Goal: Transaction & Acquisition: Book appointment/travel/reservation

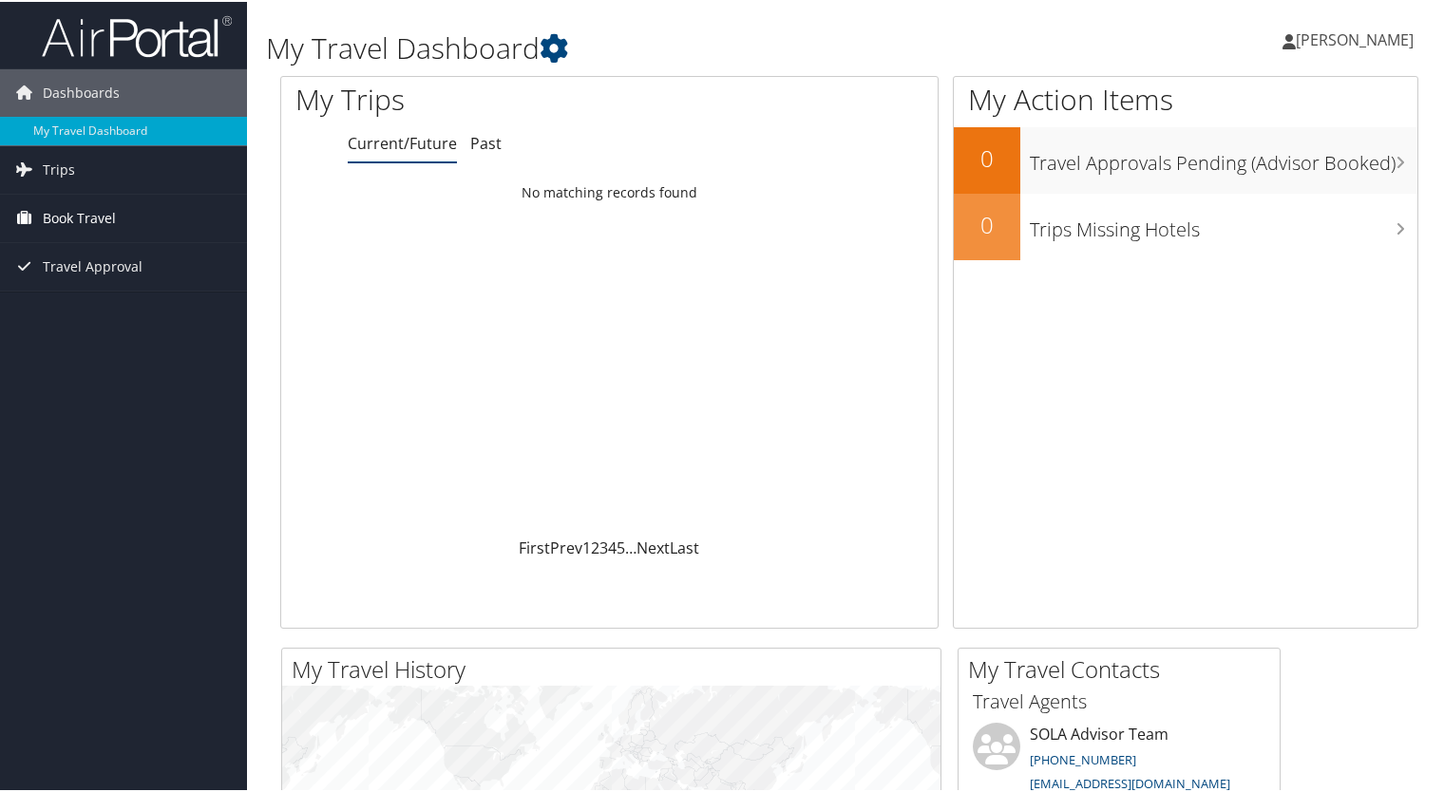
click at [57, 222] on span "Book Travel" at bounding box center [79, 216] width 73 height 47
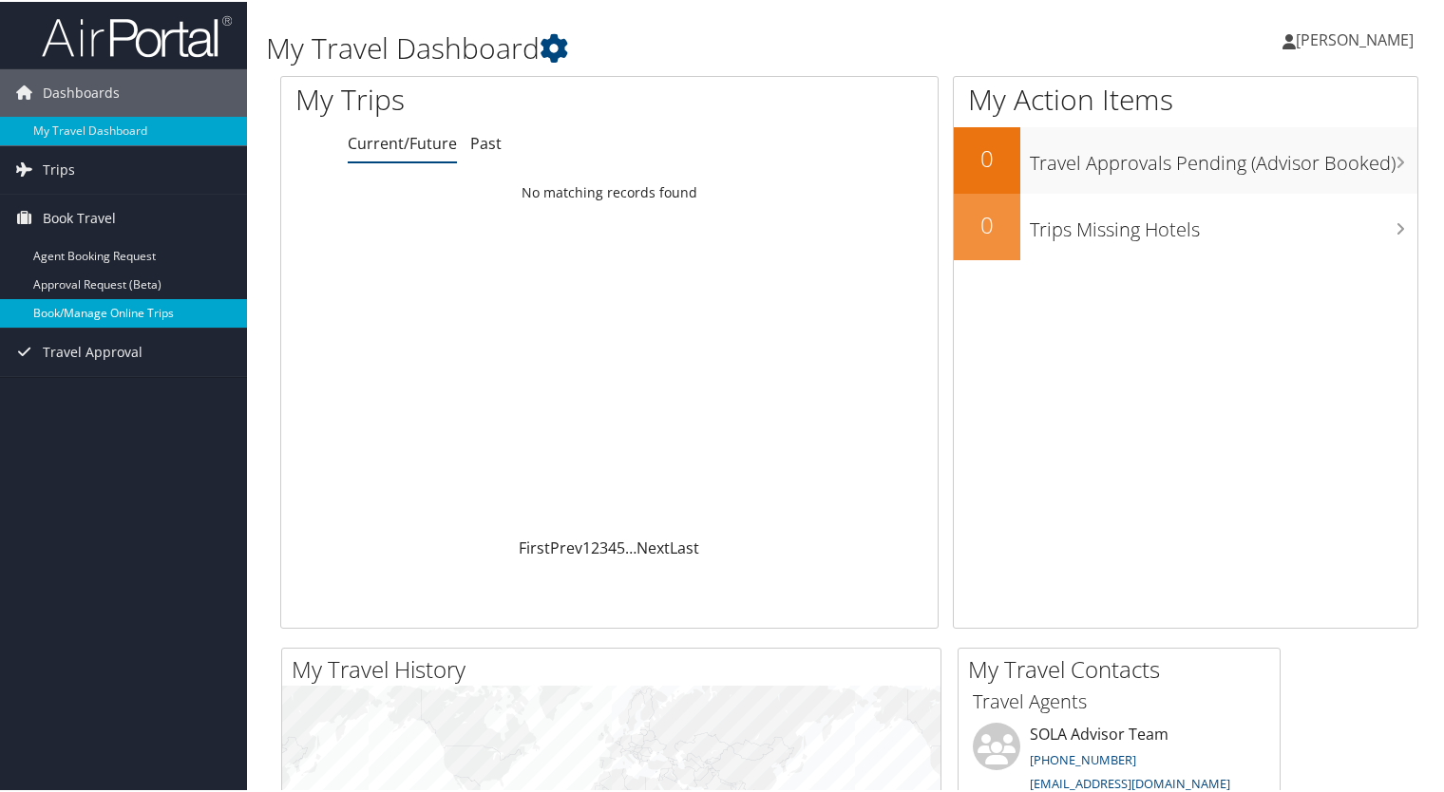
click at [99, 313] on link "Book/Manage Online Trips" at bounding box center [123, 311] width 247 height 28
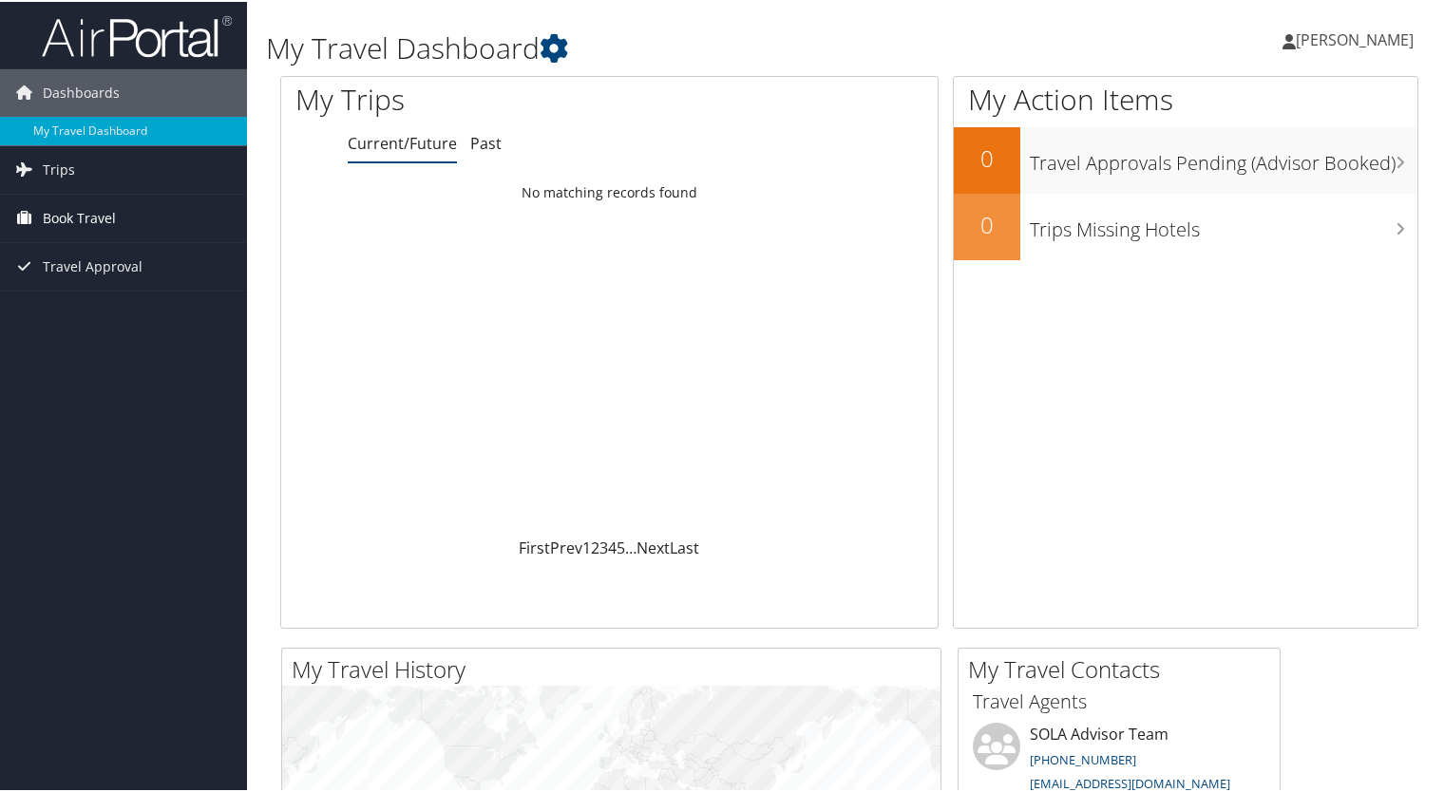
click at [88, 217] on span "Book Travel" at bounding box center [79, 216] width 73 height 47
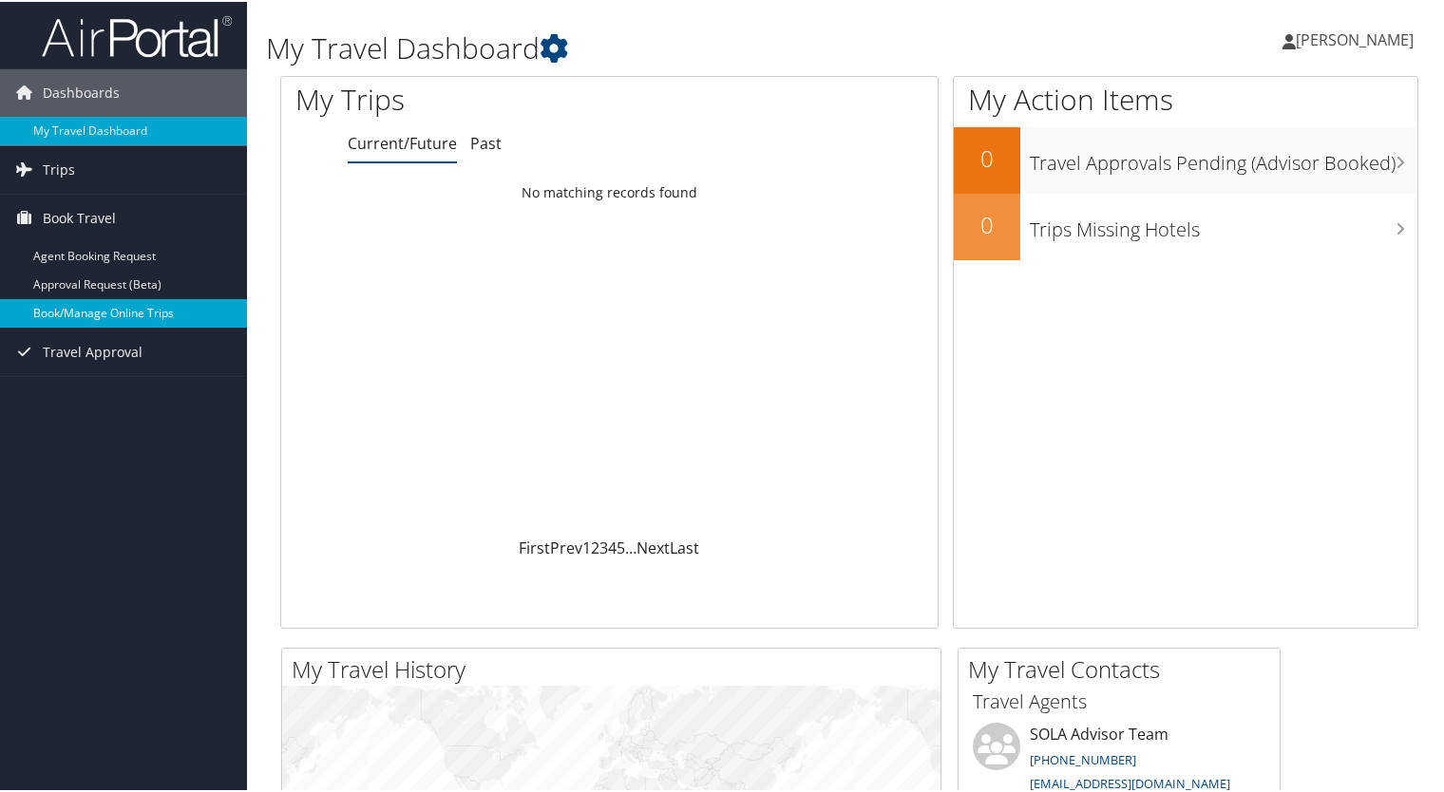
click at [118, 315] on link "Book/Manage Online Trips" at bounding box center [123, 311] width 247 height 28
click at [101, 300] on link "Book/Manage Online Trips" at bounding box center [123, 311] width 247 height 28
